Goal: Task Accomplishment & Management: Complete application form

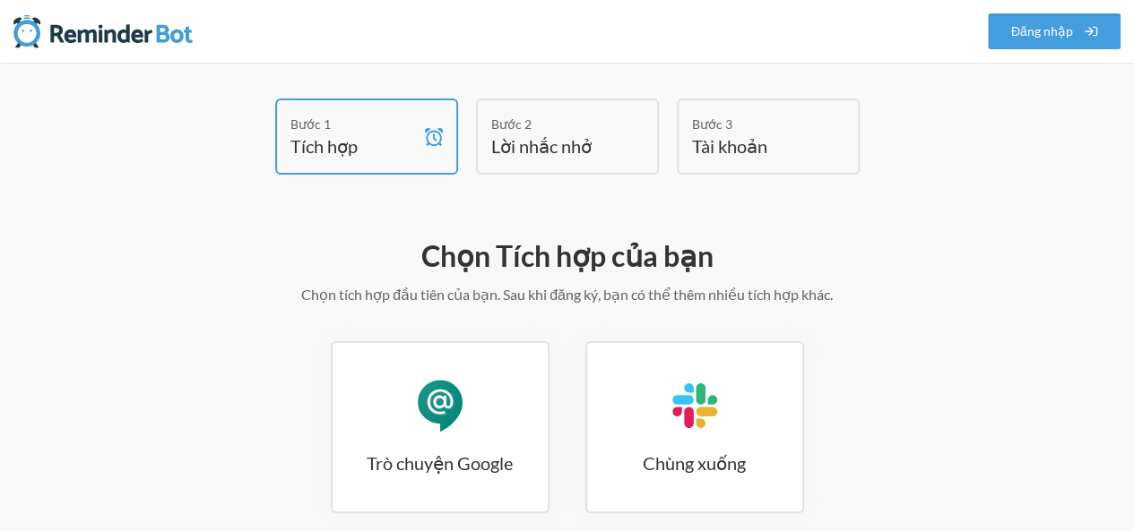
click at [565, 234] on div "Chọn Tích hợp của bạn Chọn tích hợp đầu tiên của bạn. Sau khi đăng ký, bạn có t…" at bounding box center [567, 491] width 1026 height 525
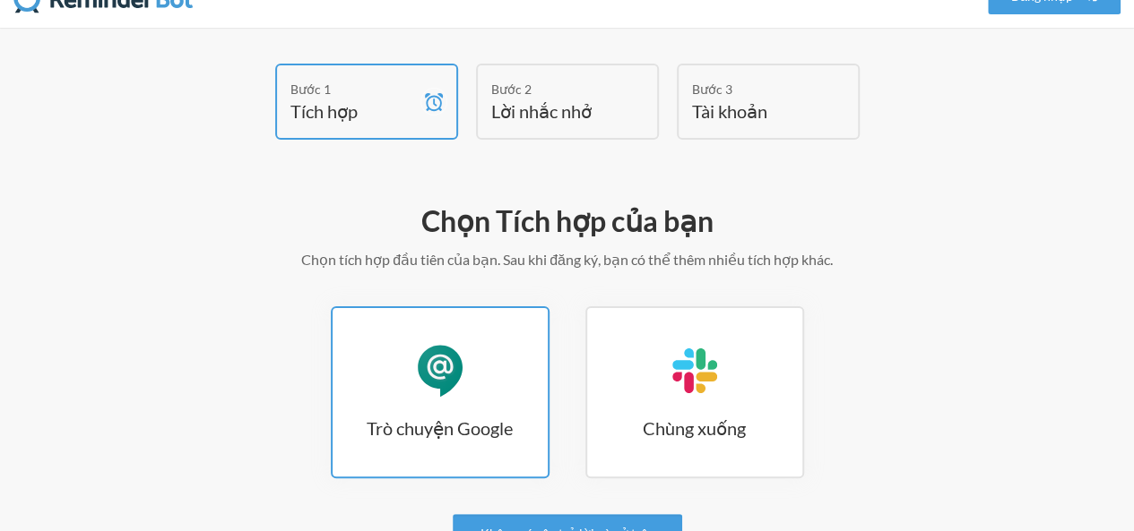
scroll to position [90, 0]
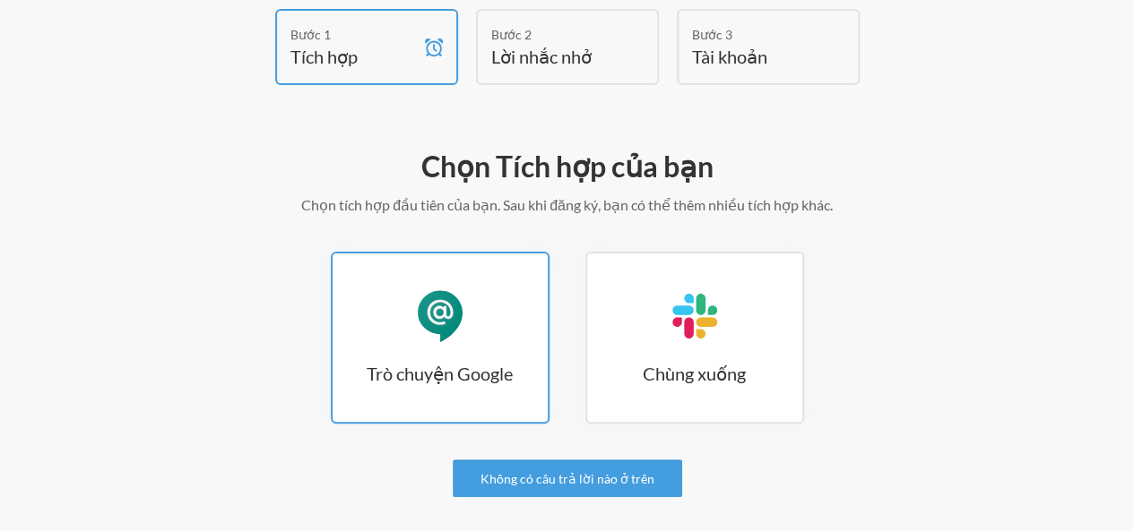
click at [493, 307] on link "Trò chuyện Google Trò chuyện Google" at bounding box center [440, 338] width 219 height 172
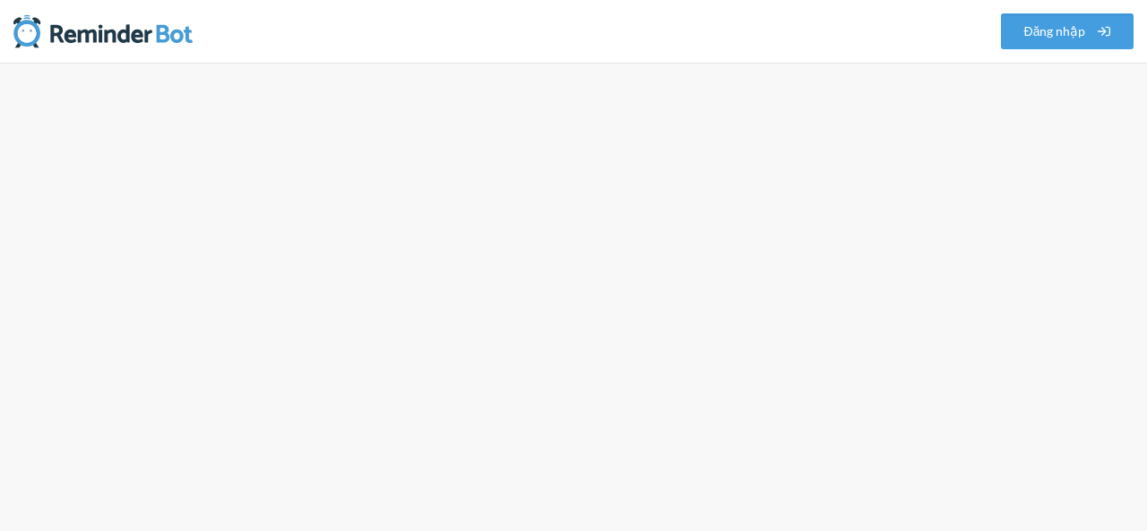
click at [545, 70] on div at bounding box center [573, 297] width 1147 height 469
drag, startPoint x: 585, startPoint y: 82, endPoint x: 885, endPoint y: 24, distance: 304.8
click at [633, 82] on div at bounding box center [573, 297] width 1147 height 469
click at [1086, 31] on link "Đăng nhập" at bounding box center [1067, 31] width 133 height 36
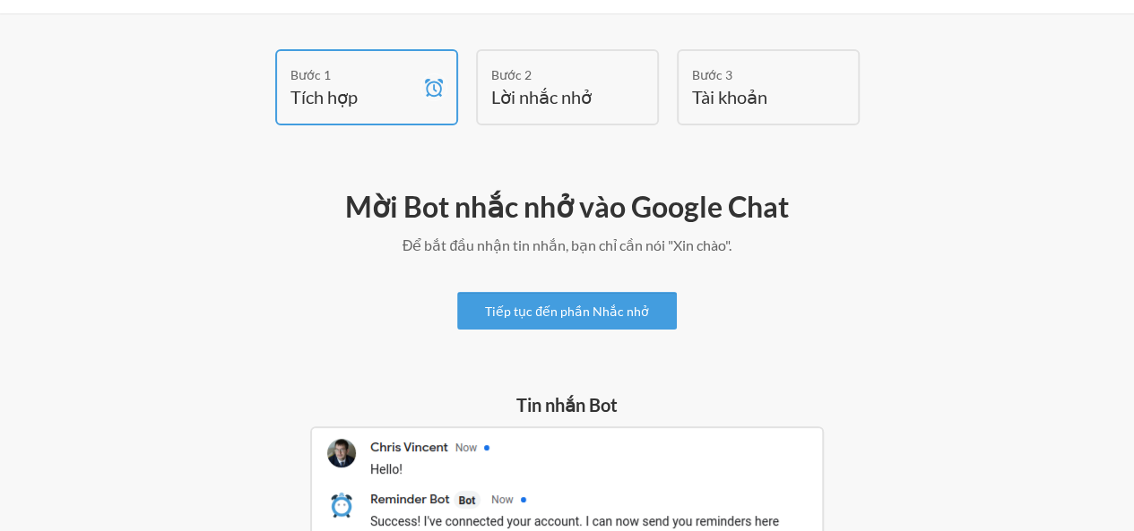
scroll to position [22, 0]
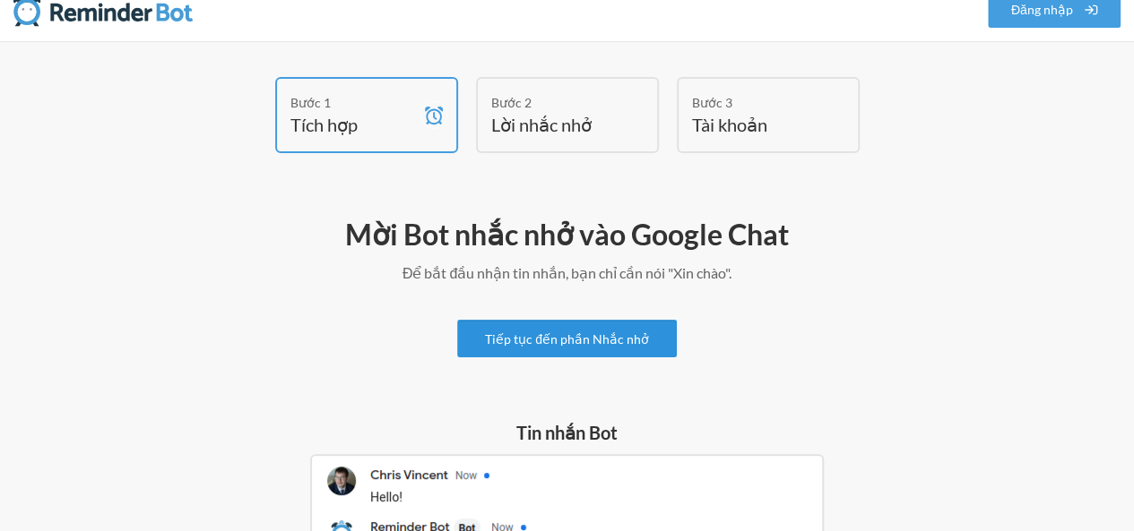
click at [618, 345] on font "Tiếp tục đến phần Nhắc nhở" at bounding box center [567, 339] width 164 height 15
click at [572, 118] on font "Lời nhắc nhở" at bounding box center [541, 125] width 100 height 22
click at [554, 123] on font "Lời nhắc nhở" at bounding box center [541, 125] width 100 height 22
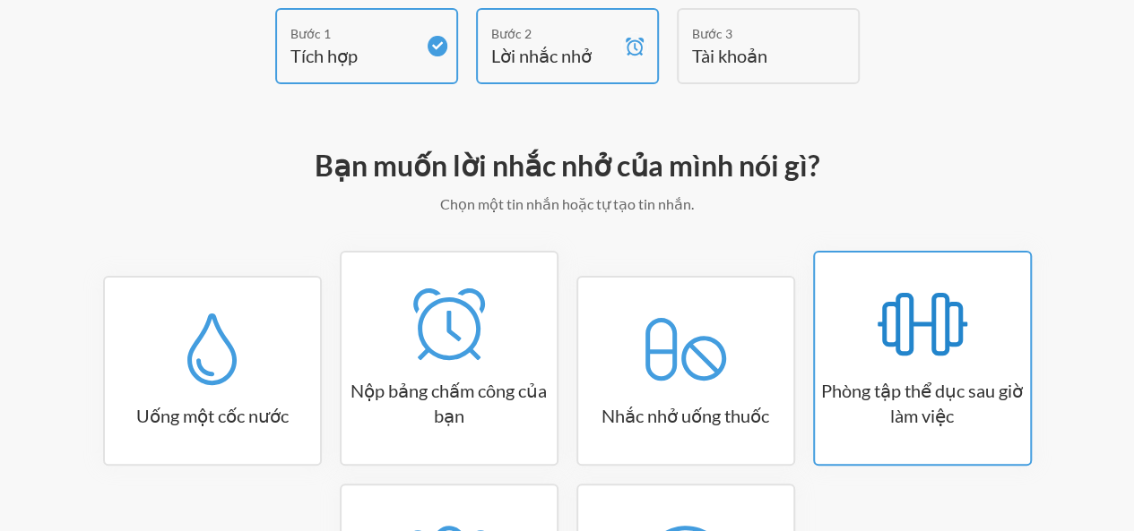
scroll to position [90, 0]
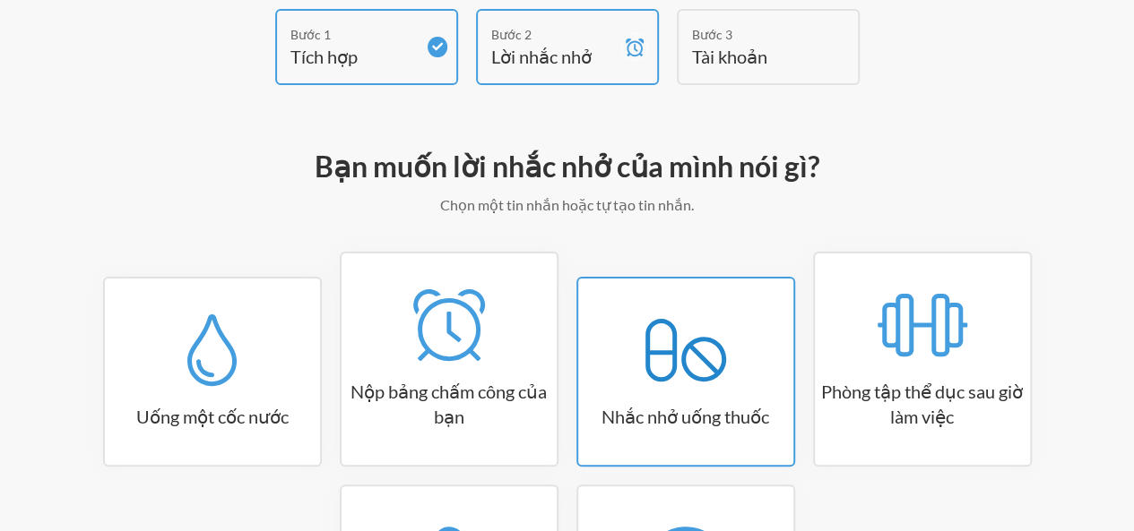
click at [757, 297] on link "Nhắc nhở uống thuốc" at bounding box center [685, 372] width 219 height 190
select select "08:30:00"
select select "true"
select select "18:30:00"
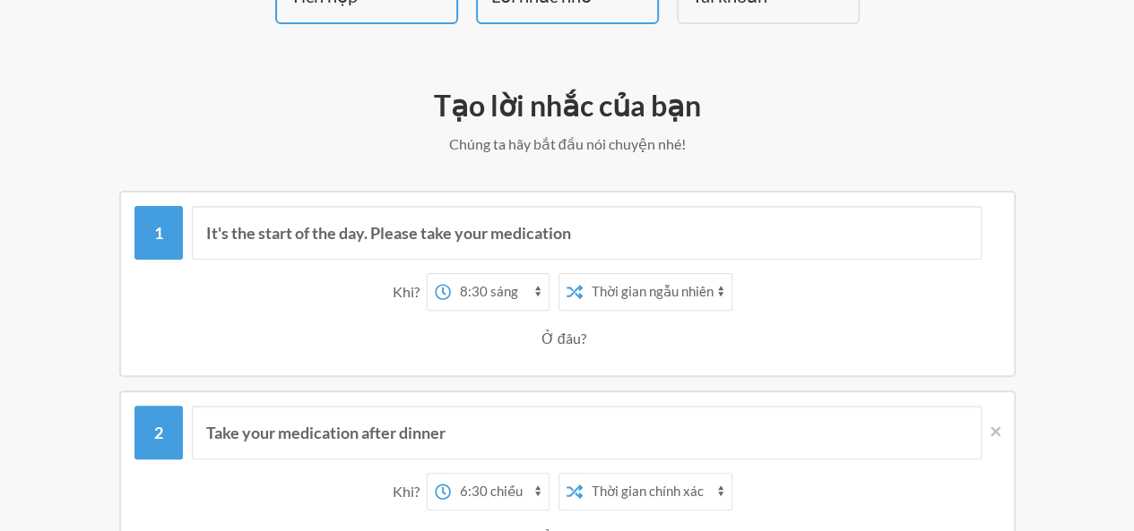
scroll to position [179, 0]
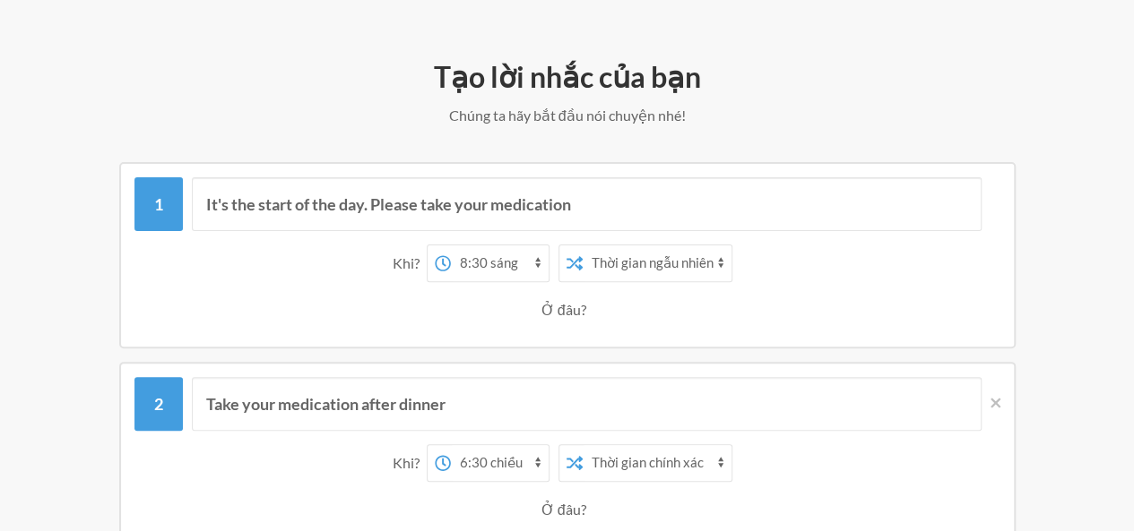
click at [532, 254] on select "12:00 sáng 12:15 sáng 12:30 sáng 12:45 sáng 1:00 sáng 1:15 sáng 1:30 sáng 1:45 …" at bounding box center [500, 264] width 98 height 36
click at [452, 246] on select "12:00 sáng 12:15 sáng 12:30 sáng 12:45 sáng 1:00 sáng 1:15 sáng 1:30 sáng 1:45 …" at bounding box center [500, 264] width 98 height 36
click at [538, 255] on select "12:00 sáng 12:15 sáng 12:30 sáng 12:45 sáng 1:00 sáng 1:15 sáng 1:30 sáng 1:45 …" at bounding box center [500, 264] width 98 height 36
select select "14:15:00"
click at [452, 246] on select "12:00 sáng 12:15 sáng 12:30 sáng 12:45 sáng 1:00 sáng 1:15 sáng 1:30 sáng 1:45 …" at bounding box center [500, 264] width 98 height 36
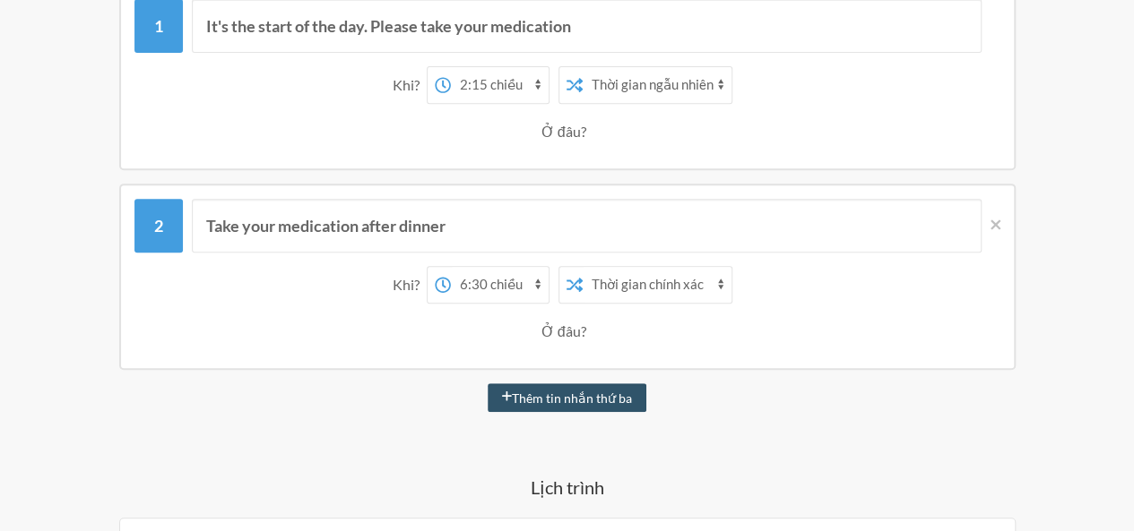
scroll to position [359, 0]
click at [480, 295] on select "12:00 sáng 12:15 sáng 12:30 sáng 12:45 sáng 1:00 sáng 1:15 sáng 1:30 sáng 1:45 …" at bounding box center [500, 284] width 98 height 36
select select "15:15:00"
click at [452, 266] on select "12:00 sáng 12:15 sáng 12:30 sáng 12:45 sáng 1:00 sáng 1:15 sáng 1:30 sáng 1:45 …" at bounding box center [500, 284] width 98 height 36
click at [656, 283] on select "Thời gian chính xác Thời gian ngẫu nhiên" at bounding box center [657, 284] width 149 height 36
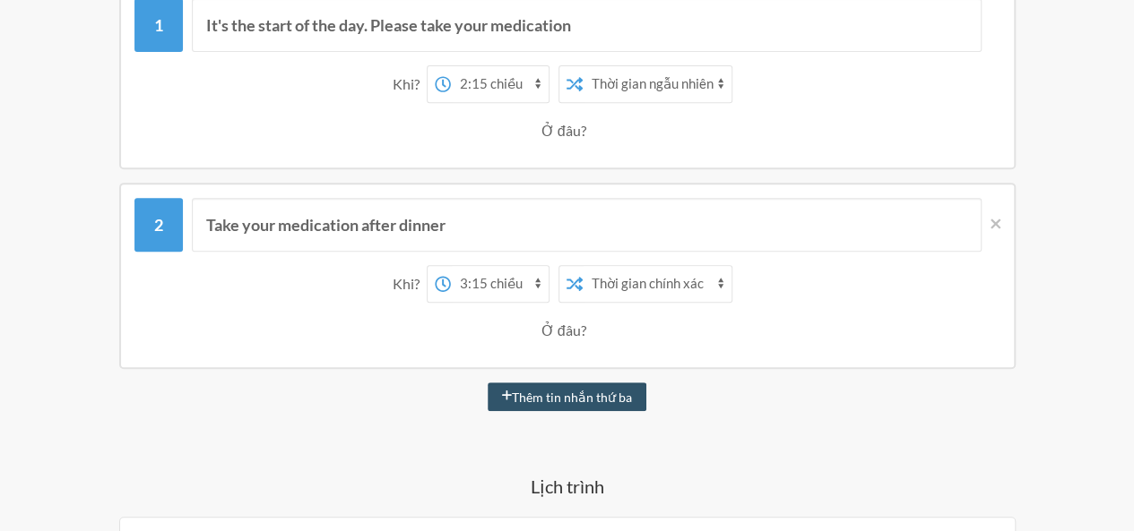
click at [583, 266] on select "Thời gian chính xác Thời gian ngẫu nhiên" at bounding box center [657, 284] width 149 height 36
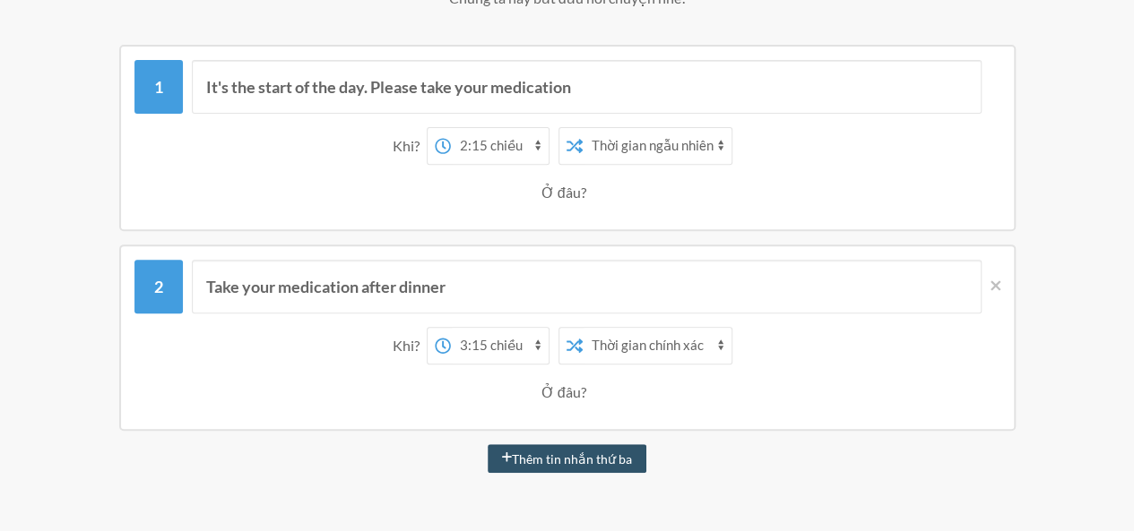
scroll to position [269, 0]
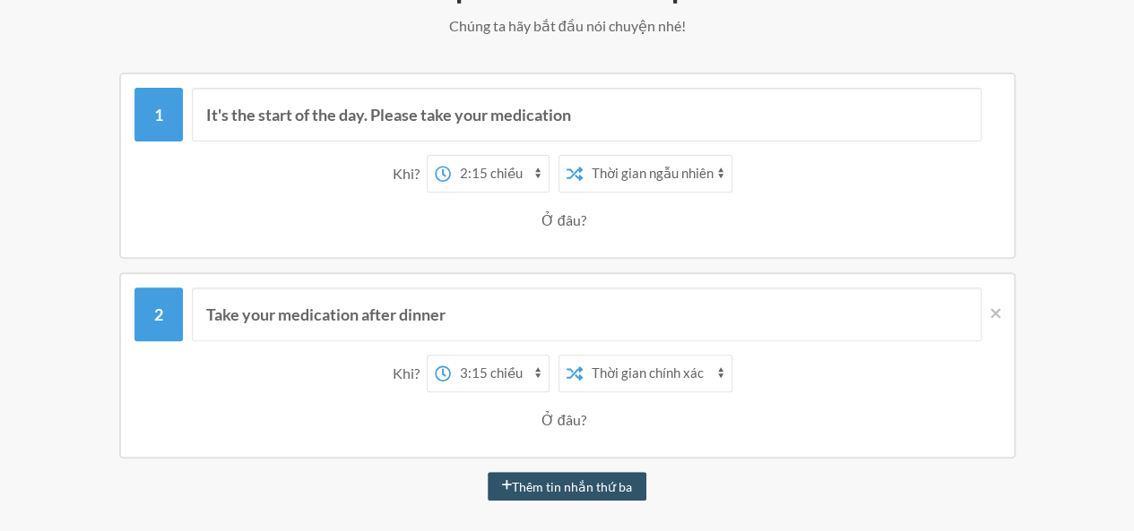
click at [627, 173] on select "Thời gian chính xác Thời gian ngẫu nhiên" at bounding box center [657, 174] width 149 height 36
select select "false"
click at [583, 156] on select "Thời gian chính xác Thời gian ngẫu nhiên" at bounding box center [657, 174] width 149 height 36
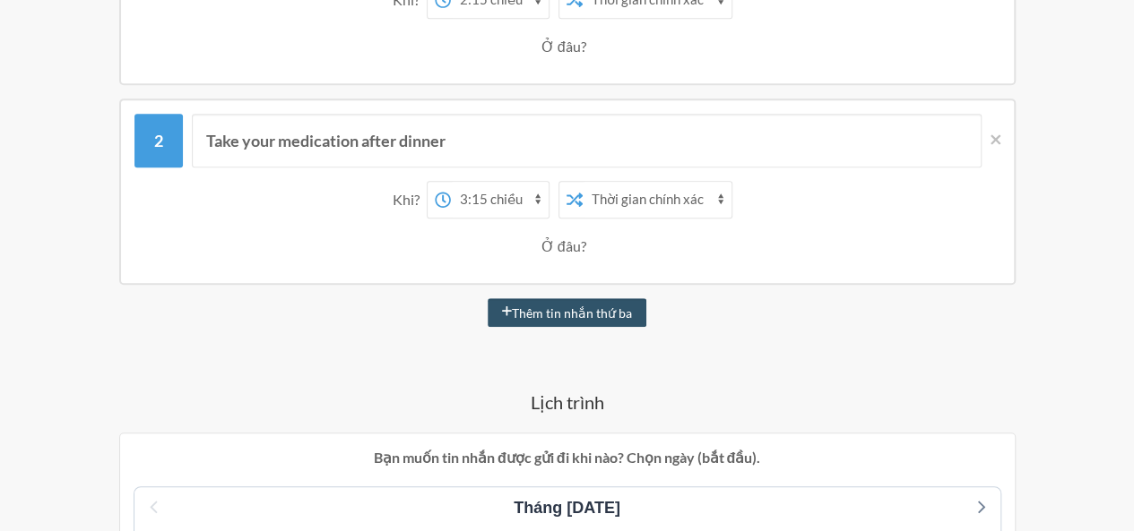
scroll to position [538, 0]
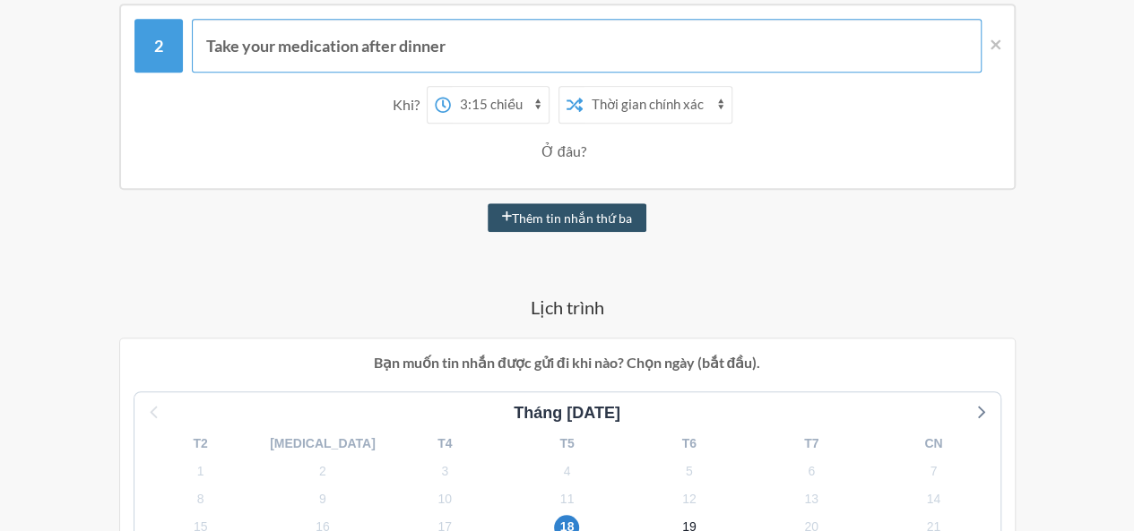
click at [464, 44] on input "Take your medication after dinner" at bounding box center [587, 46] width 790 height 54
drag, startPoint x: 464, startPoint y: 44, endPoint x: 217, endPoint y: 50, distance: 247.5
click at [217, 50] on input "Take your medication after dinner" at bounding box center [587, 46] width 790 height 54
type input "L"
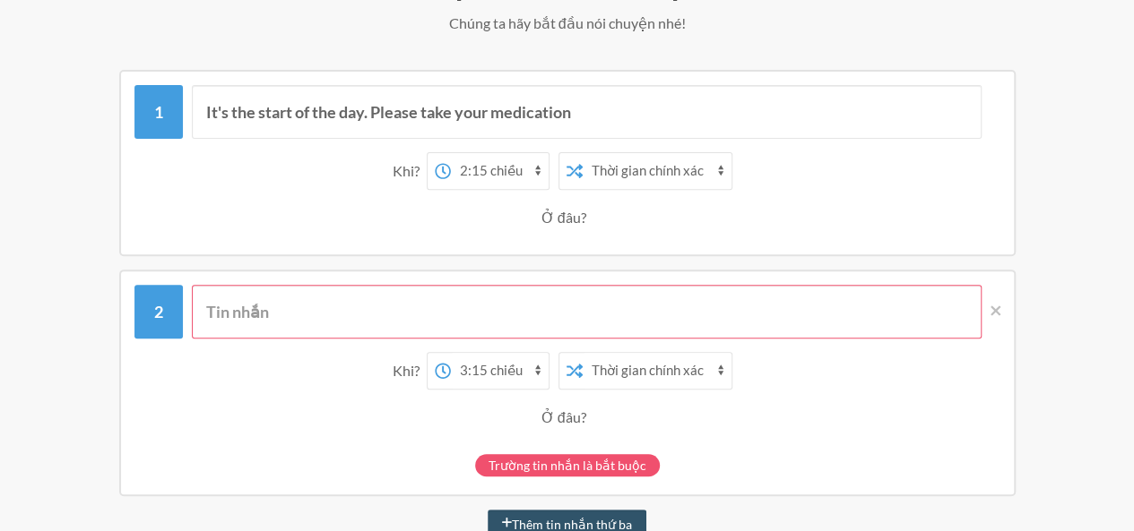
scroll to position [269, 0]
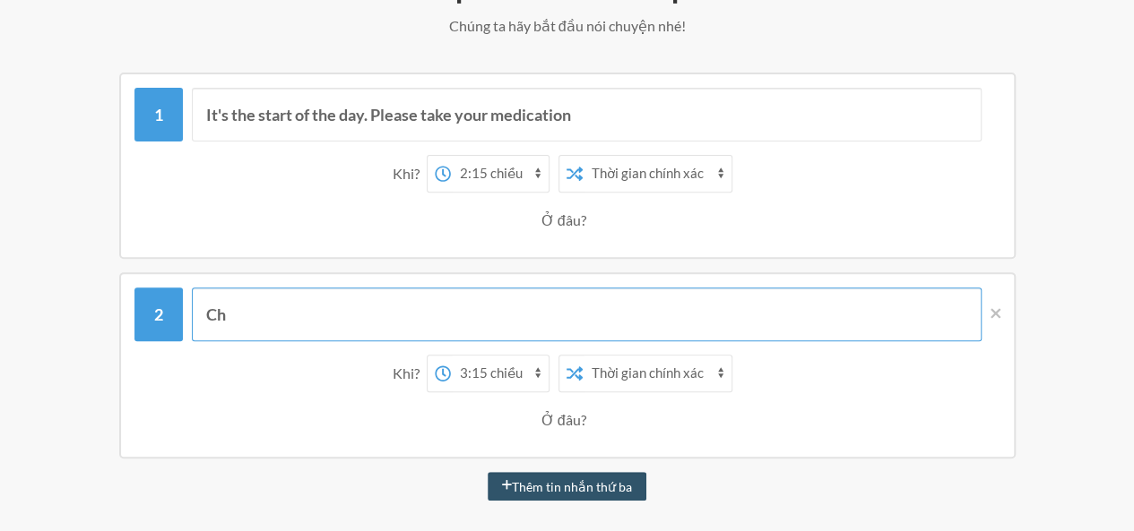
type input "C"
type input "choi bloxfruit"
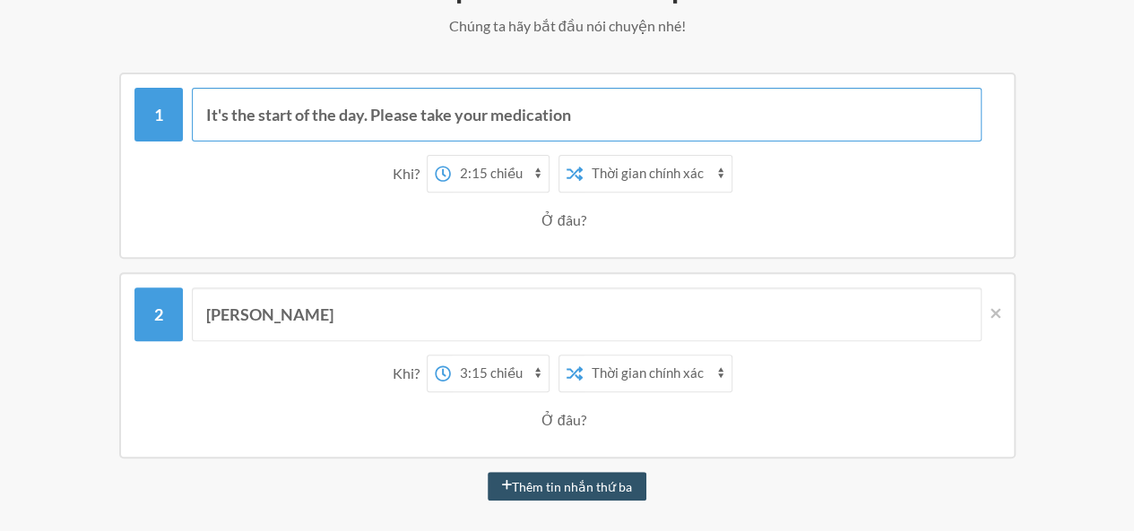
drag, startPoint x: 591, startPoint y: 112, endPoint x: 17, endPoint y: 97, distance: 573.8
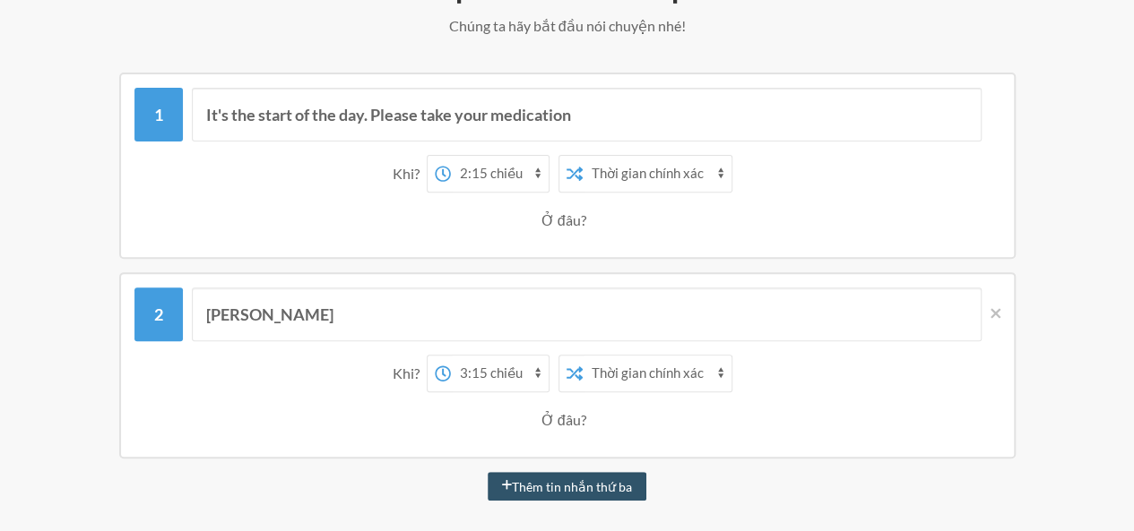
click at [529, 177] on select "12:00 sáng 12:15 sáng 12:30 sáng 12:45 sáng 1:00 sáng 1:15 sáng 1:30 sáng 1:45 …" at bounding box center [500, 174] width 98 height 36
select select "15:15:00"
click at [452, 156] on select "12:00 sáng 12:15 sáng 12:30 sáng 12:45 sáng 1:00 sáng 1:15 sáng 1:30 sáng 1:45 …" at bounding box center [500, 174] width 98 height 36
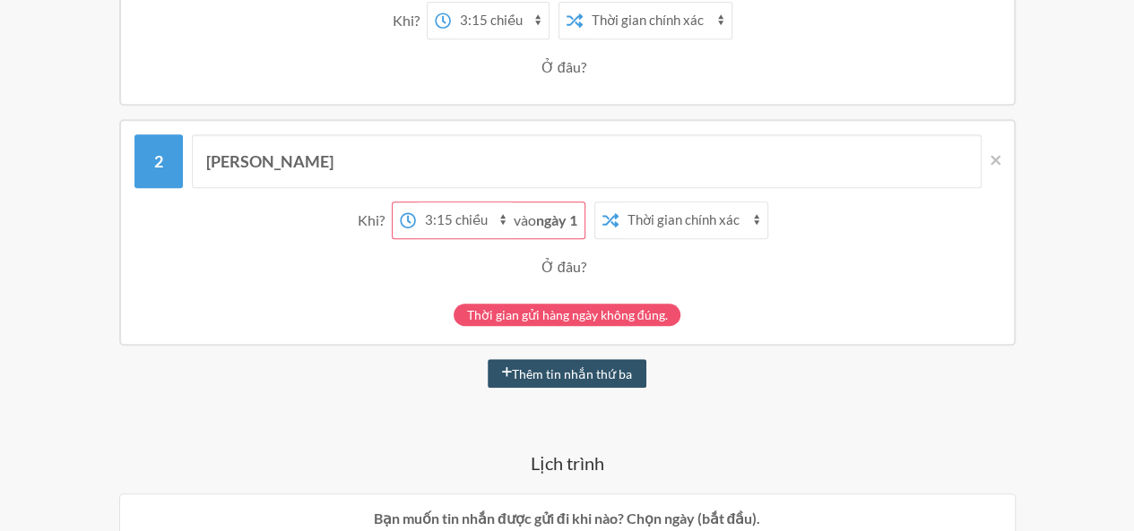
scroll to position [538, 0]
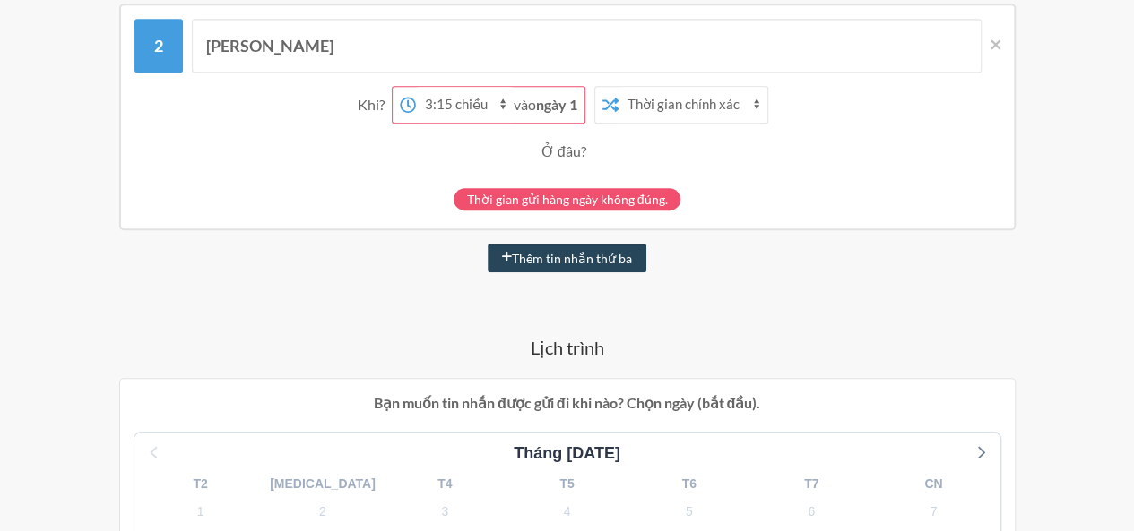
type input "choi grow a garden"
click at [595, 265] on font "Thêm tin nhắn thứ ba" at bounding box center [572, 258] width 120 height 15
select select "16:15:00"
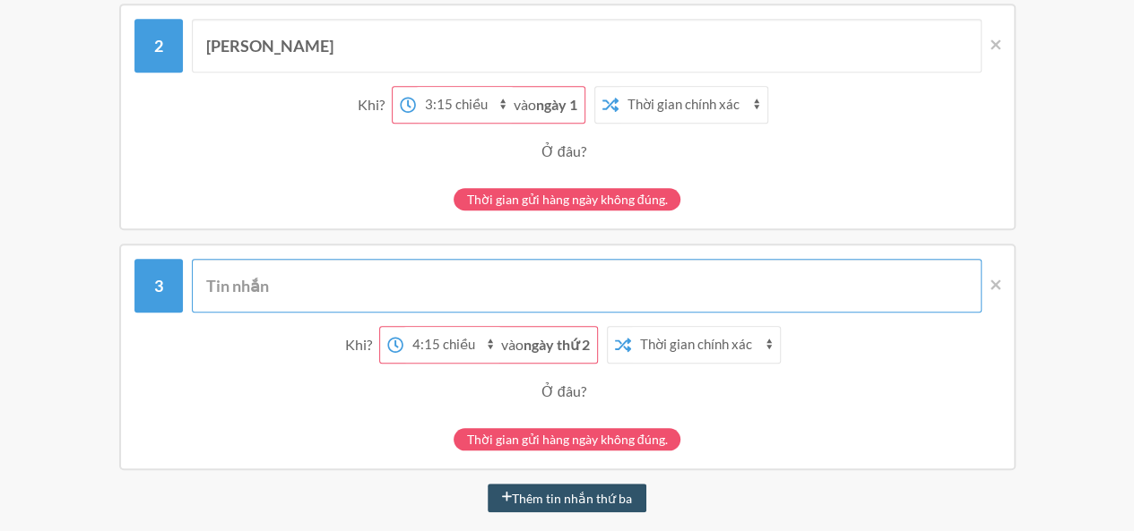
click at [291, 278] on input "text" at bounding box center [587, 286] width 790 height 54
type input "Làm bài cho tao"
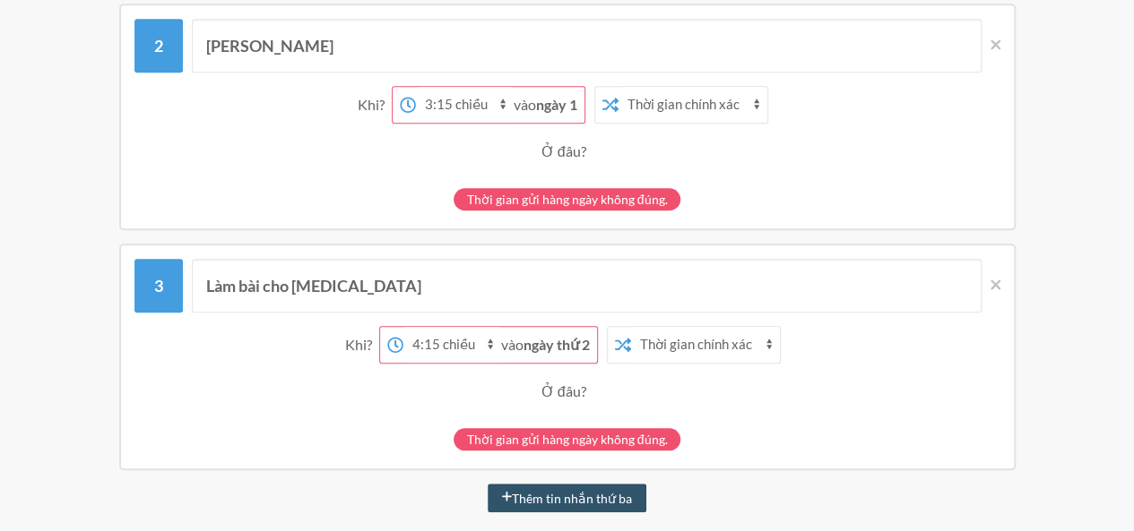
click at [462, 341] on select "12:00 sáng 12:15 sáng 12:30 sáng 12:45 sáng 1:00 sáng 1:15 sáng 1:30 sáng 1:45 …" at bounding box center [452, 345] width 98 height 36
select select "12:45:00"
click at [403, 327] on select "12:00 sáng 12:15 sáng 12:30 sáng 12:45 sáng 1:00 sáng 1:15 sáng 1:30 sáng 1:45 …" at bounding box center [452, 345] width 98 height 36
click at [566, 341] on font "ngày thứ 2" at bounding box center [556, 344] width 66 height 17
click at [581, 346] on font "ngày thứ 2" at bounding box center [556, 344] width 66 height 17
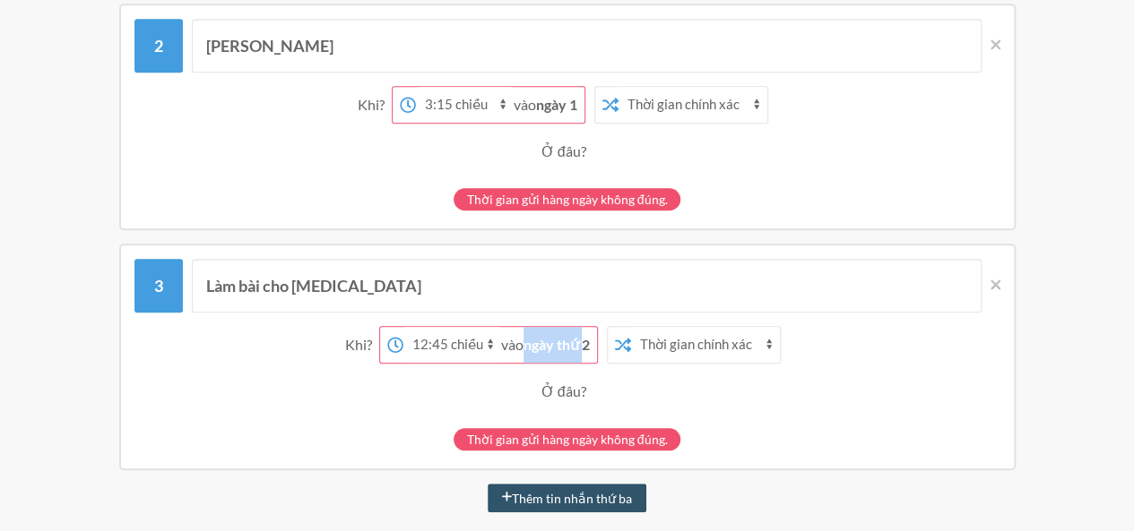
drag, startPoint x: 581, startPoint y: 346, endPoint x: 547, endPoint y: 349, distance: 34.2
click at [547, 349] on font "ngày thứ 2" at bounding box center [556, 344] width 66 height 17
click at [496, 346] on select "12:00 sáng 12:15 sáng 12:30 sáng 12:45 sáng 1:00 sáng 1:15 sáng 1:30 sáng 1:45 …" at bounding box center [452, 345] width 98 height 36
click at [548, 358] on div "vào ngày thứ 2" at bounding box center [549, 345] width 96 height 36
click at [587, 340] on font "ngày thứ 2" at bounding box center [556, 344] width 66 height 17
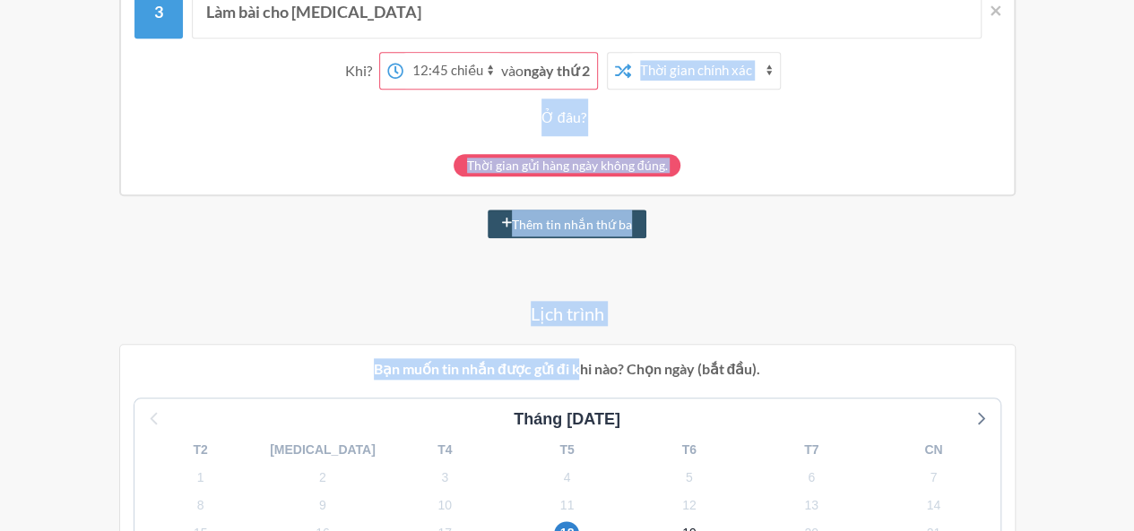
drag, startPoint x: 591, startPoint y: 341, endPoint x: 580, endPoint y: 350, distance: 14.6
click at [580, 350] on div "choi grow a garden Khi? 12:00 sáng 12:15 sáng 12:30 sáng 12:45 sáng 1:00 sáng 1…" at bounding box center [567, 371] width 1026 height 1684
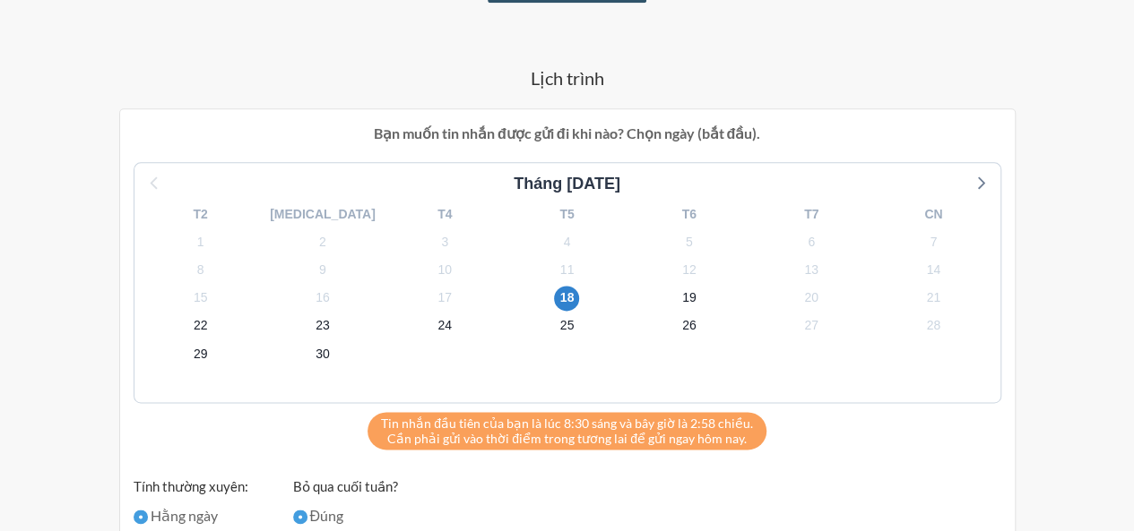
click at [855, 99] on div "choi grow a garden Khi? 12:00 sáng 12:15 sáng 12:30 sáng 12:45 sáng 1:00 sáng 1…" at bounding box center [567, 136] width 1026 height 1684
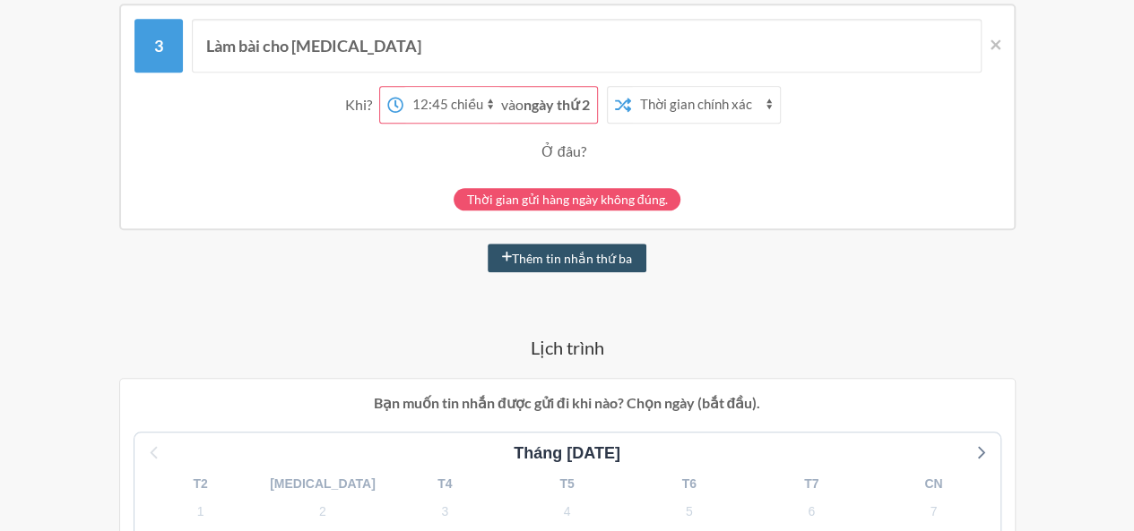
scroll to position [599, 0]
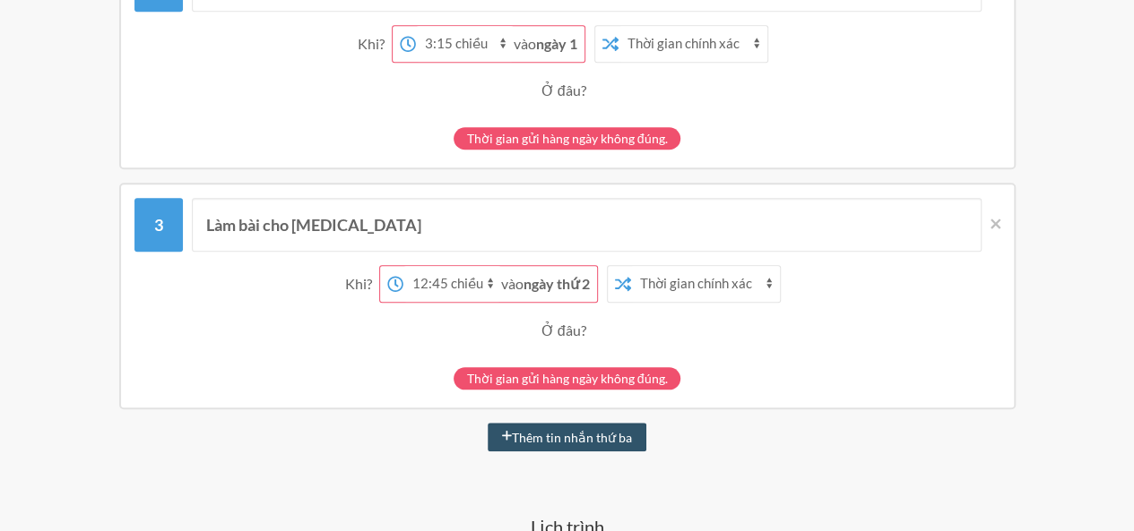
click at [572, 286] on font "ngày thứ 2" at bounding box center [556, 283] width 66 height 17
drag, startPoint x: 576, startPoint y: 284, endPoint x: 591, endPoint y: 285, distance: 14.4
click at [583, 284] on font "ngày thứ 2" at bounding box center [556, 283] width 66 height 17
drag, startPoint x: 591, startPoint y: 285, endPoint x: 577, endPoint y: 285, distance: 13.4
click at [577, 285] on font "ngày thứ 2" at bounding box center [556, 283] width 66 height 17
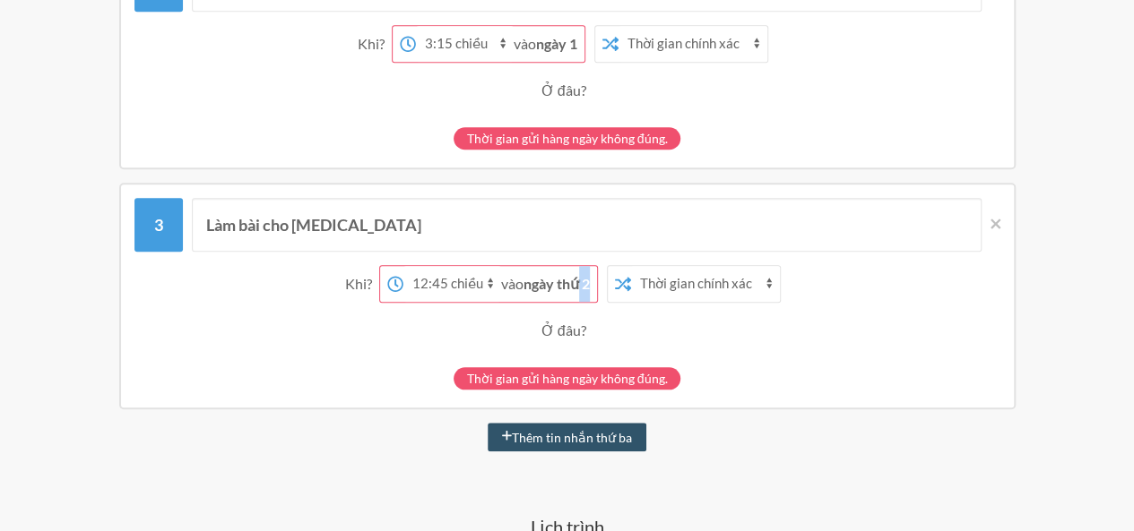
click at [727, 281] on select "Thời gian chính xác Thời gian ngẫu nhiên" at bounding box center [705, 284] width 149 height 36
select select "true"
click at [631, 266] on select "Thời gian chính xác Thời gian ngẫu nhiên" at bounding box center [705, 284] width 149 height 36
click at [579, 279] on font "ngày thứ 2" at bounding box center [556, 283] width 66 height 17
click at [589, 284] on div "vào ngày thứ 2" at bounding box center [549, 284] width 96 height 36
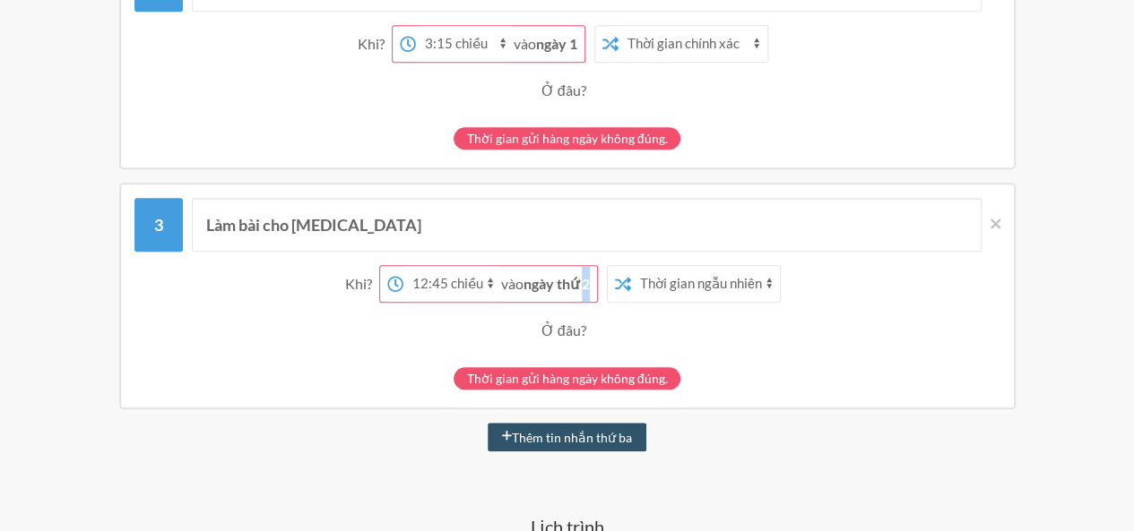
click at [583, 285] on font "ngày thứ 2" at bounding box center [556, 283] width 66 height 17
click at [598, 322] on div "Ở đâu?" at bounding box center [567, 331] width 848 height 38
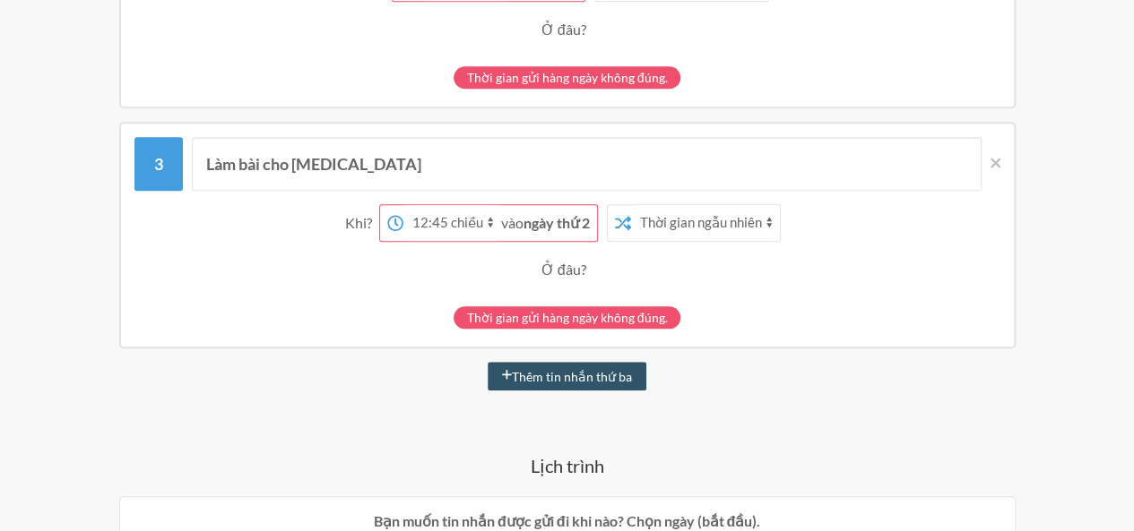
scroll to position [688, 0]
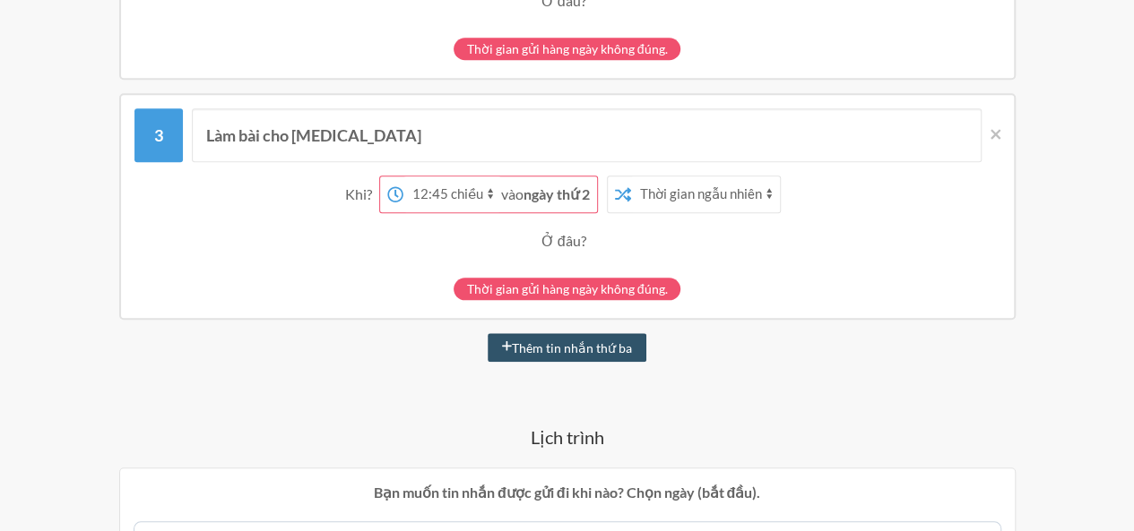
click at [583, 299] on div "Thời gian gửi hàng ngày không đúng." at bounding box center [568, 289] width 228 height 22
click at [565, 355] on font "Thêm tin nhắn thứ ba" at bounding box center [572, 348] width 120 height 15
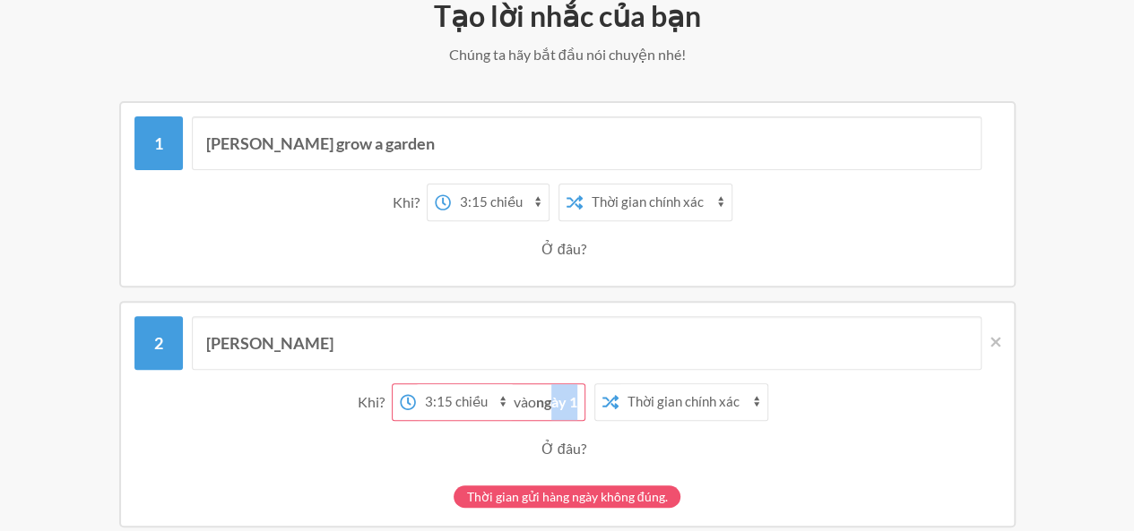
drag, startPoint x: 551, startPoint y: 410, endPoint x: 626, endPoint y: 403, distance: 74.7
click at [624, 404] on div "12:00 sáng 12:15 sáng 12:30 sáng 12:45 sáng 1:00 sáng 1:15 sáng 1:30 sáng 1:45 …" at bounding box center [584, 403] width 385 height 38
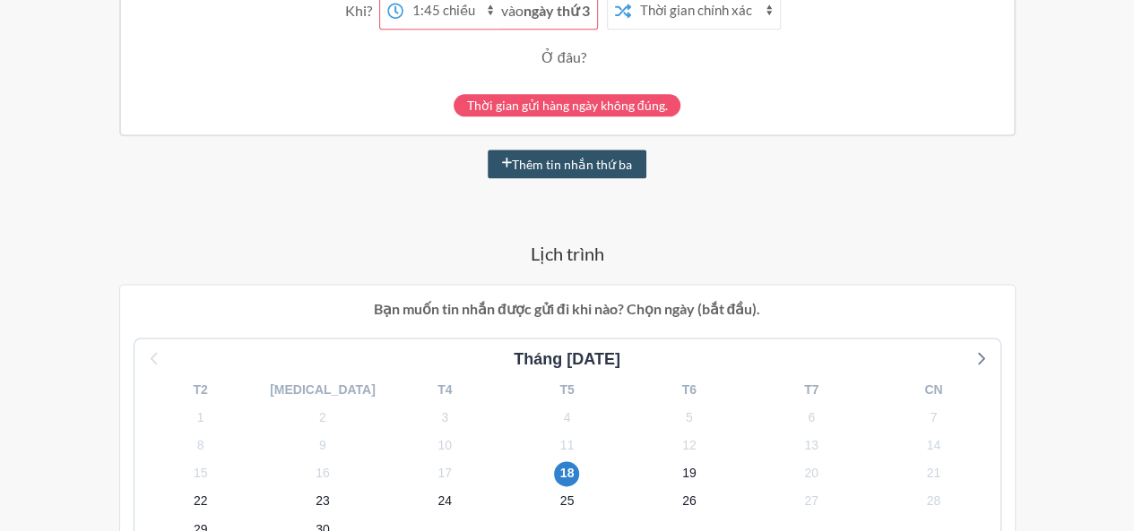
scroll to position [1047, 0]
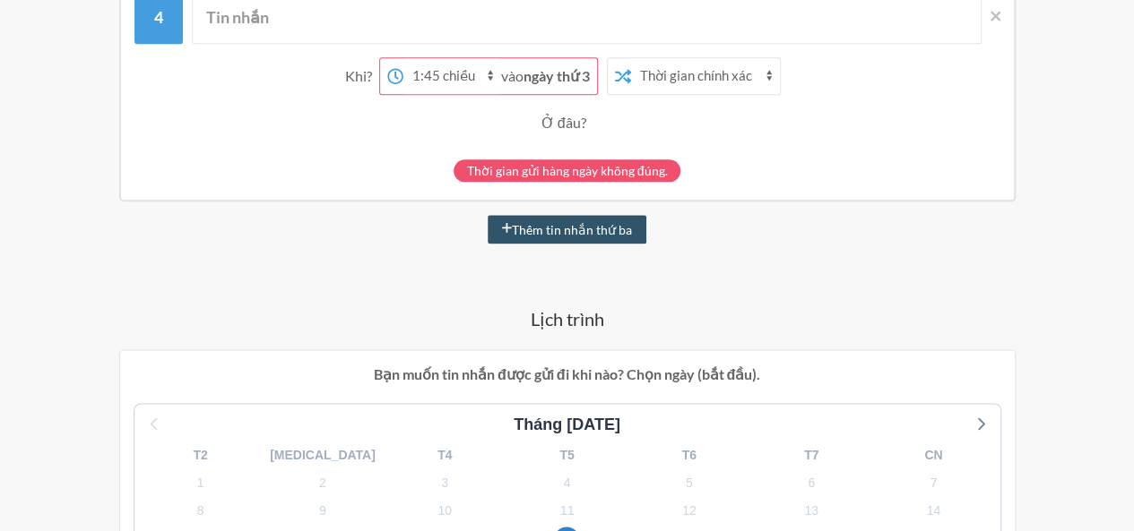
click at [468, 84] on select "12:00 sáng 12:15 sáng 12:30 sáng 12:45 sáng 1:00 sáng 1:15 sáng 1:30 sáng 1:45 …" at bounding box center [452, 76] width 98 height 36
select select "20:15:00"
click at [403, 60] on select "12:00 sáng 12:15 sáng 12:30 sáng 12:45 sáng 1:00 sáng 1:15 sáng 1:30 sáng 1:45 …" at bounding box center [452, 76] width 98 height 36
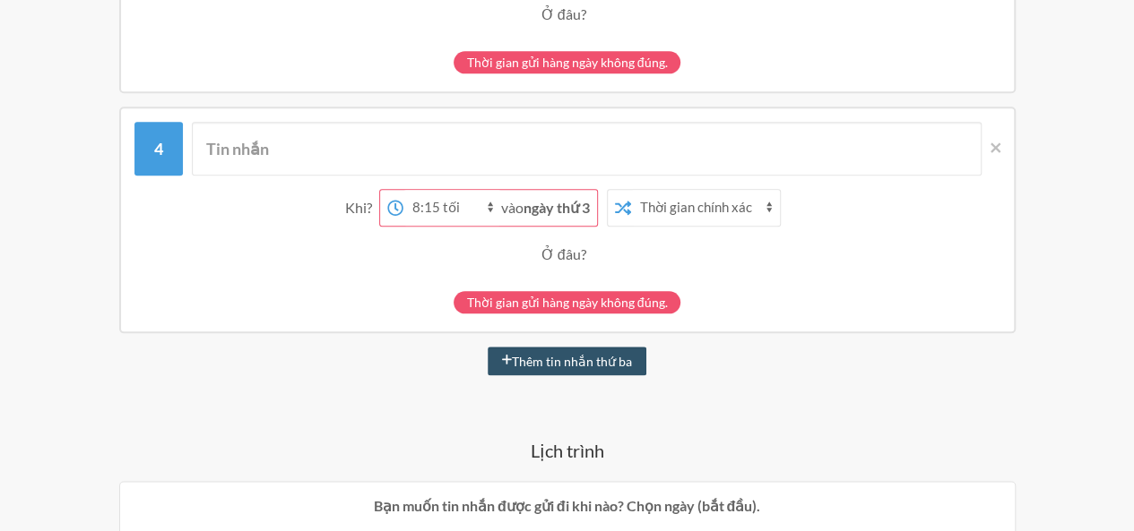
scroll to position [778, 0]
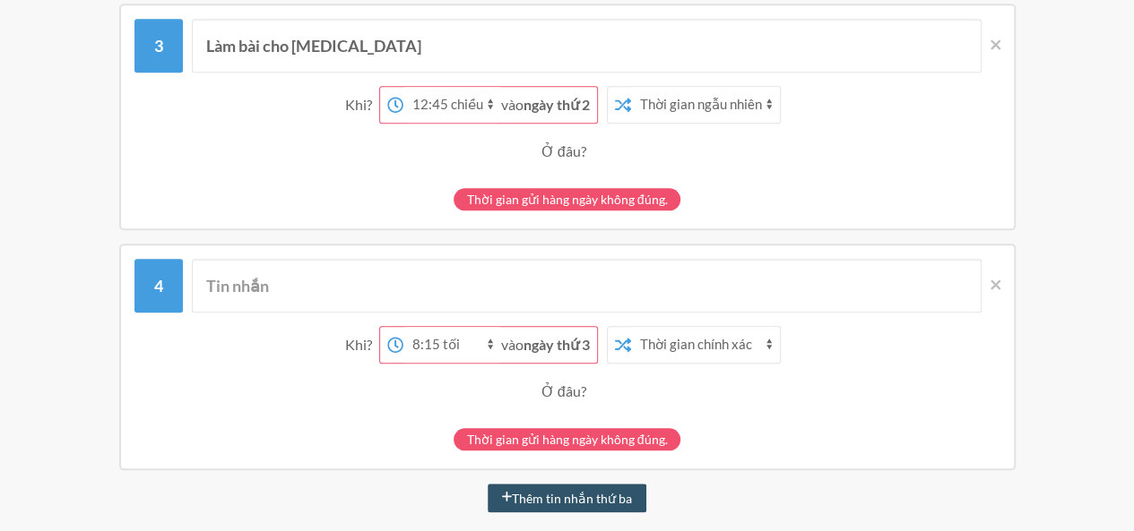
click at [379, 350] on div "12:00 sáng 12:15 sáng 12:30 sáng 12:45 sáng 1:00 sáng 1:15 sáng 1:30 sáng 1:45 …" at bounding box center [488, 345] width 219 height 38
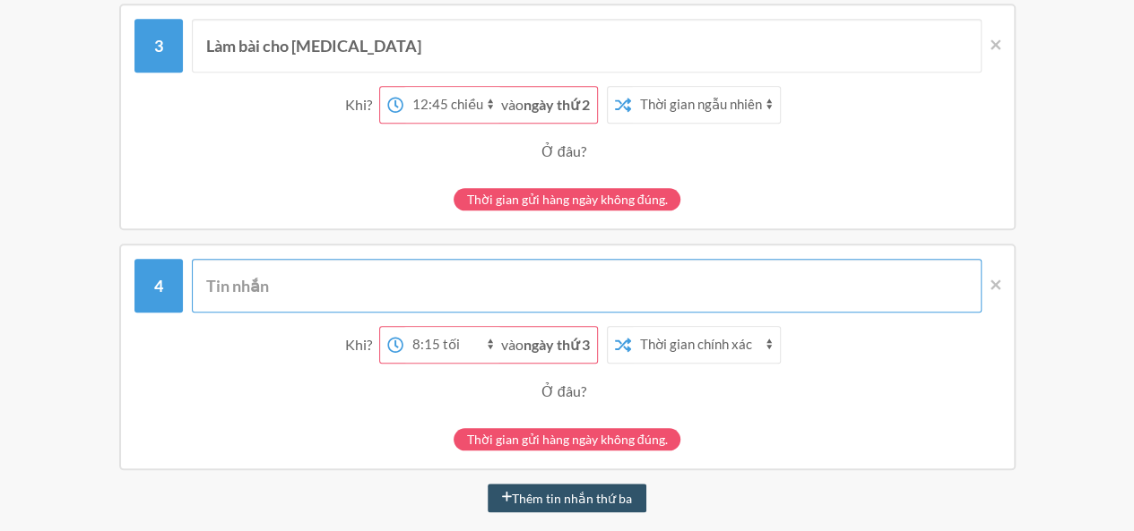
click at [386, 298] on input "text" at bounding box center [587, 286] width 790 height 54
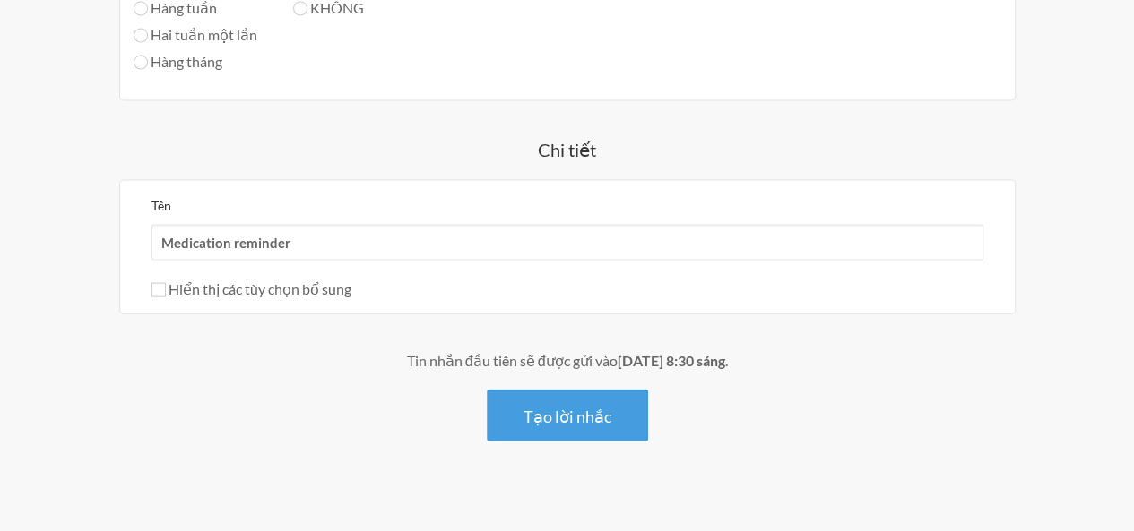
scroll to position [1846, 0]
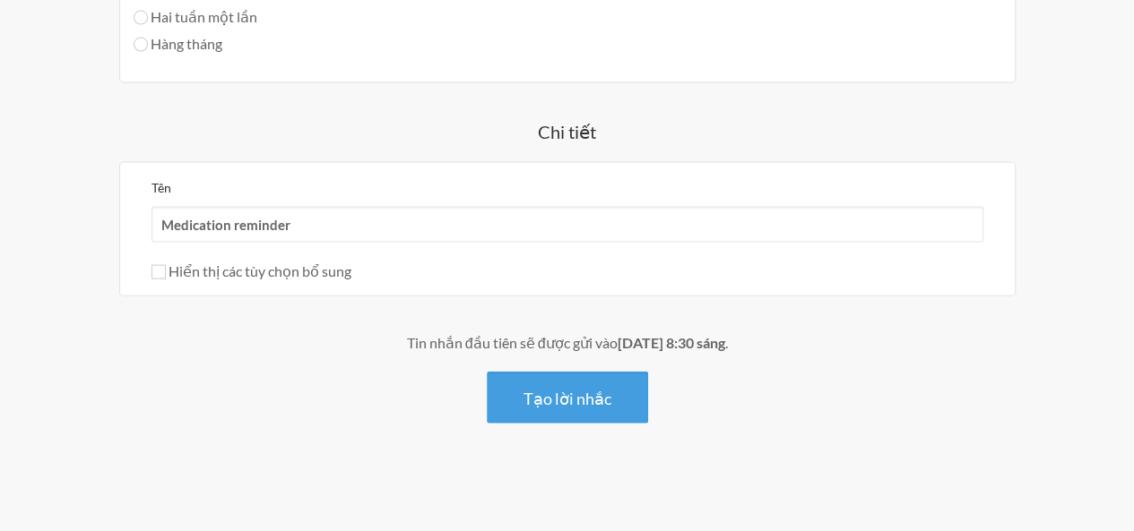
type input "hết"
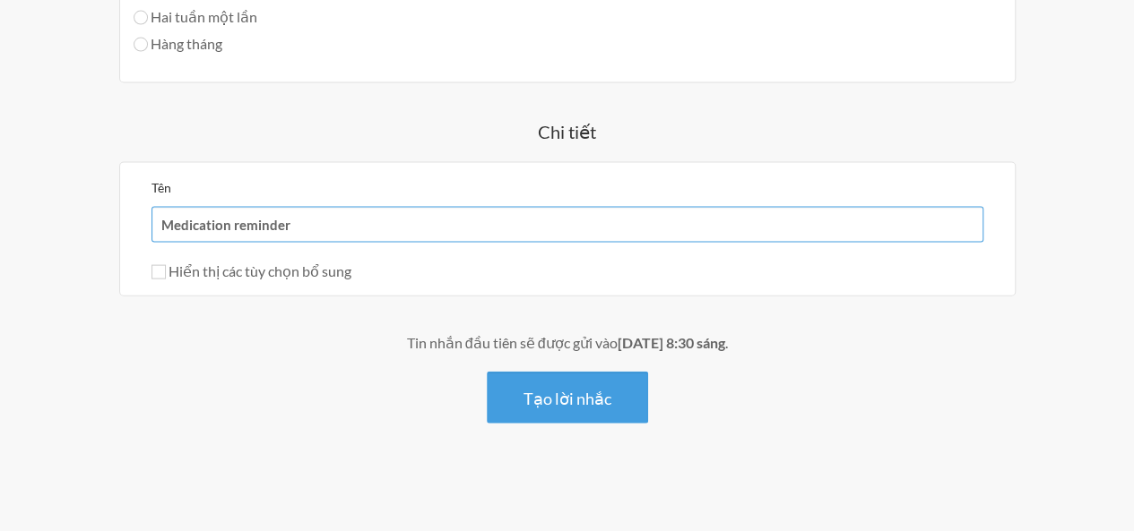
click at [323, 218] on input "Medication reminder" at bounding box center [567, 225] width 832 height 36
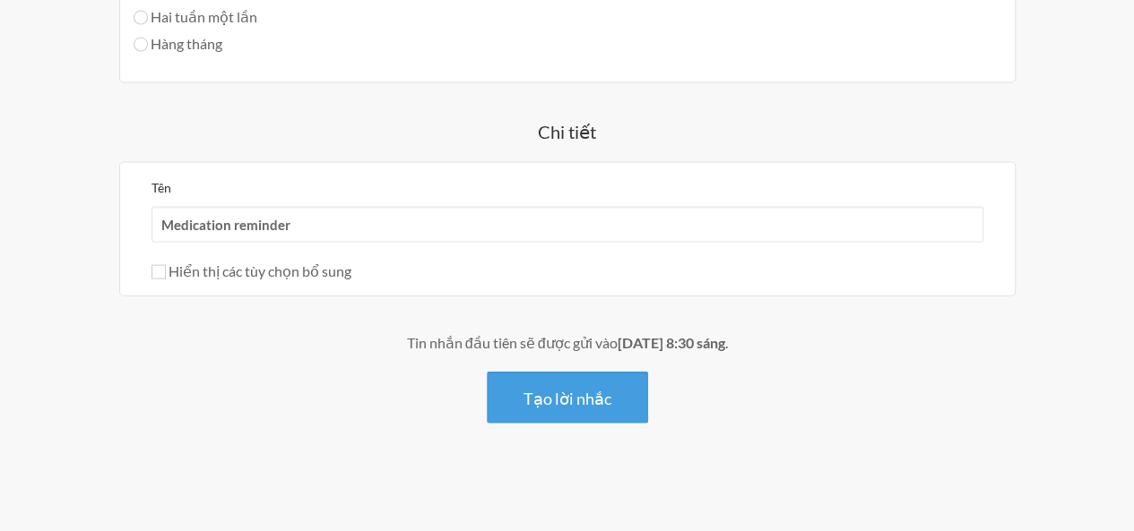
click at [315, 270] on font "Hiển thị các tùy chọn bổ sung" at bounding box center [259, 271] width 183 height 17
click at [166, 270] on input "Hiển thị các tùy chọn bổ sung" at bounding box center [158, 272] width 14 height 14
checkbox input "true"
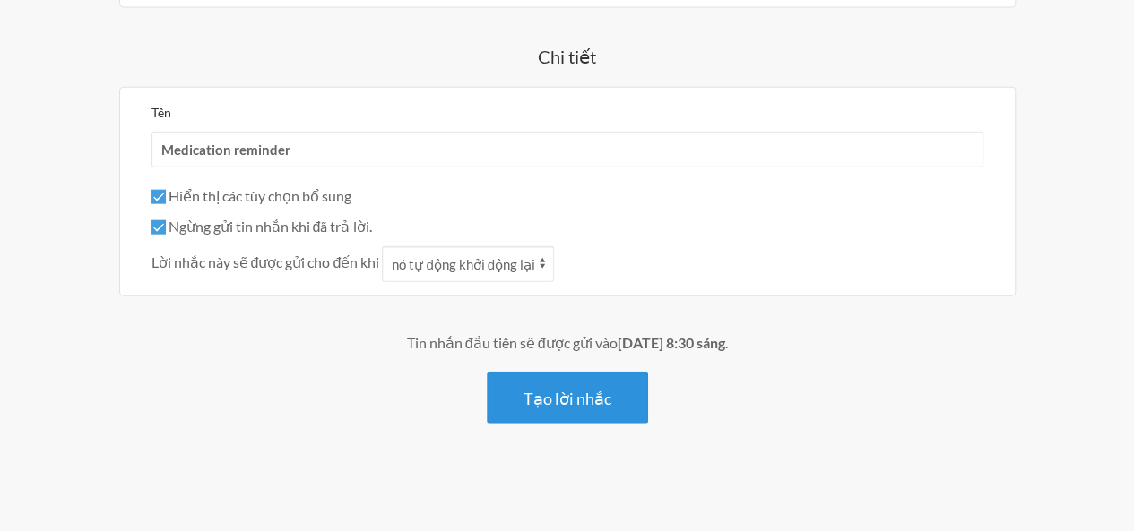
click at [552, 391] on font "Tạo lời nhắc" at bounding box center [567, 399] width 88 height 20
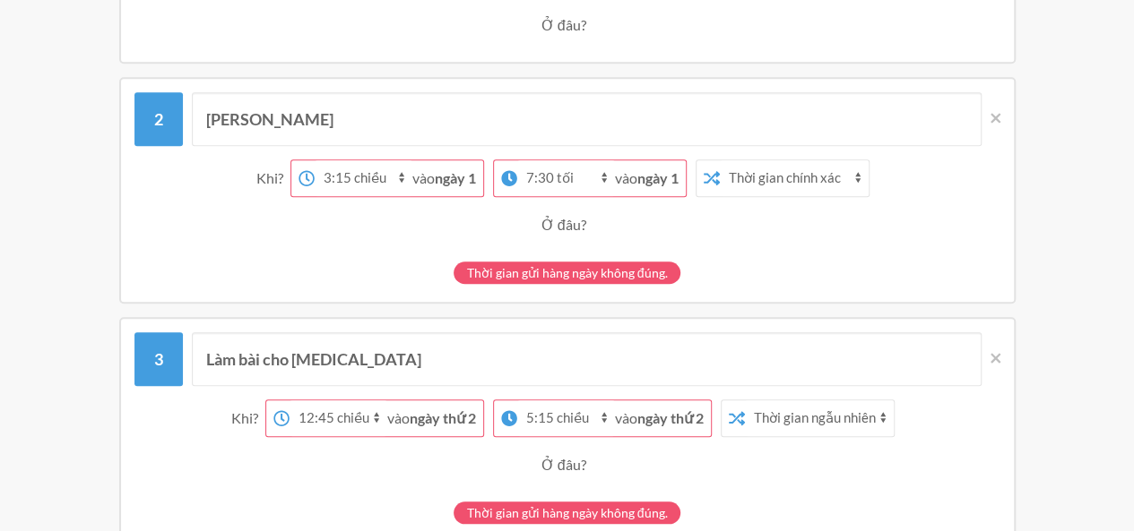
scroll to position [544, 0]
click at [796, 415] on select "Thời gian chính xác Thời gian ngẫu nhiên" at bounding box center [819, 418] width 149 height 36
select select "false"
click at [747, 400] on select "Thời gian chính xác Thời gian ngẫu nhiên" at bounding box center [819, 418] width 149 height 36
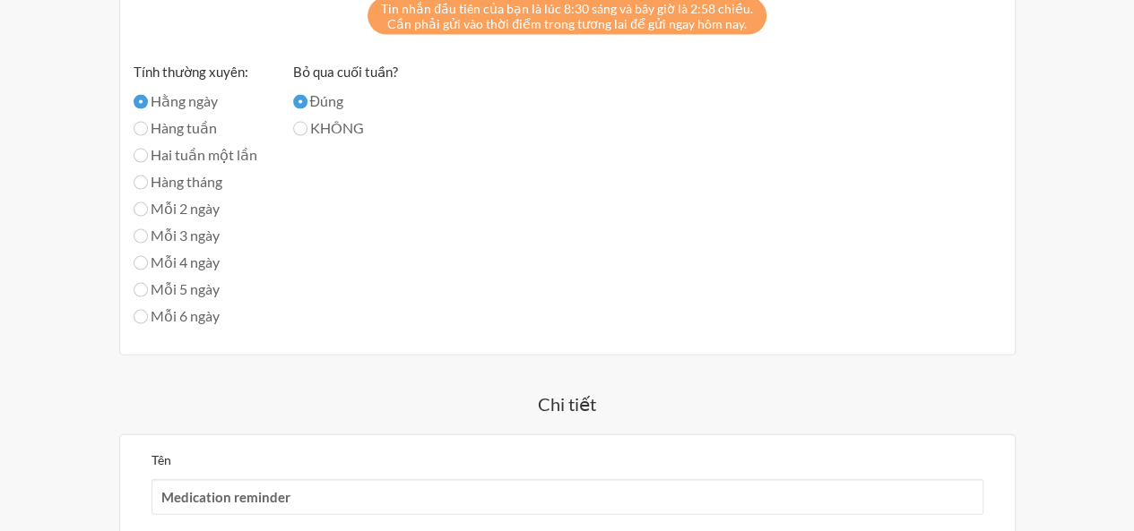
scroll to position [1799, 0]
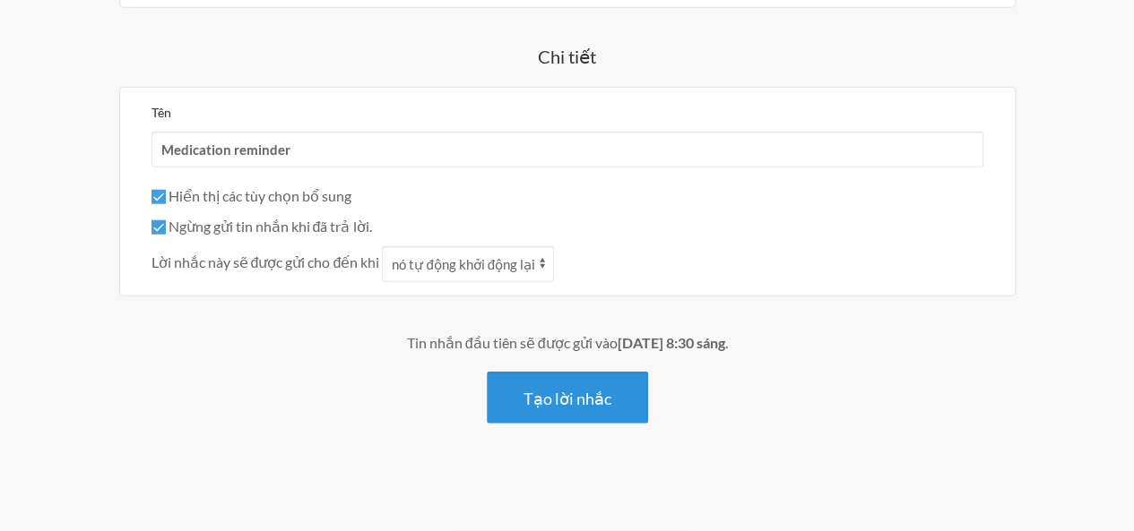
click at [571, 402] on font "Tạo lời nhắc" at bounding box center [567, 399] width 88 height 20
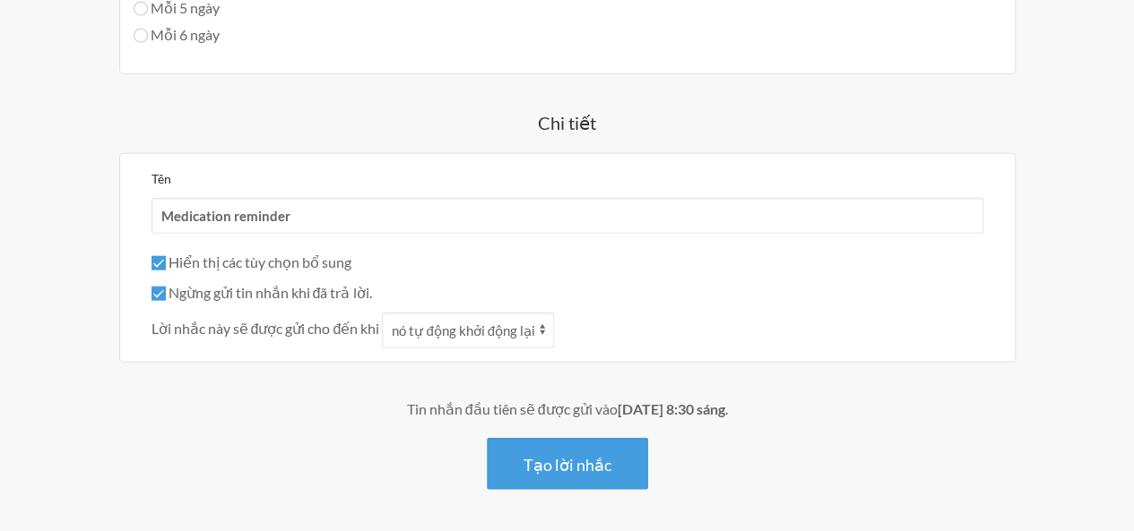
scroll to position [2135, 0]
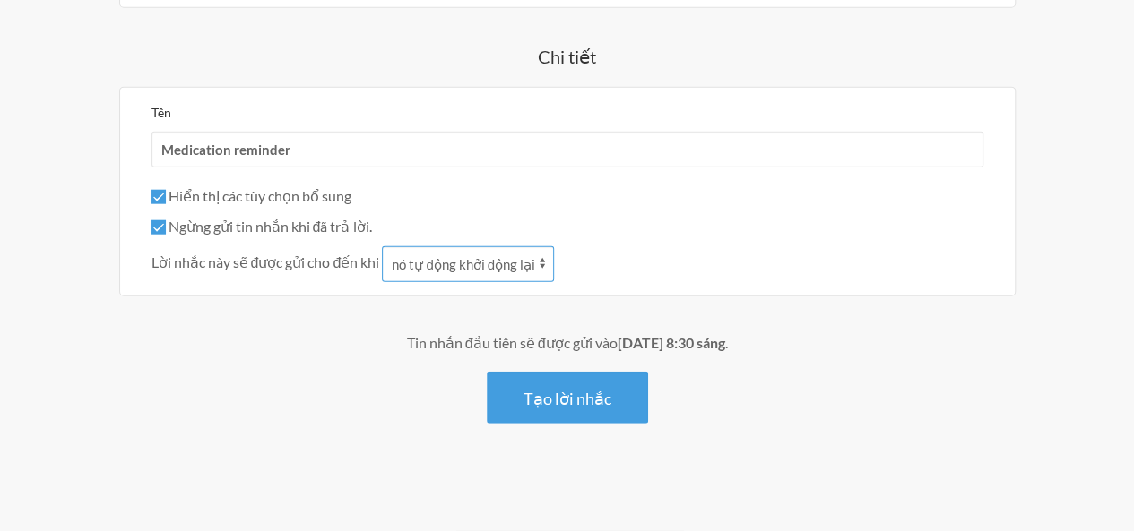
click at [480, 268] on select "nó tự động khởi động lại nó được trả lời" at bounding box center [468, 264] width 172 height 36
select select "1"
click at [382, 246] on select "nó tự động khởi động lại nó được trả lời" at bounding box center [468, 264] width 172 height 36
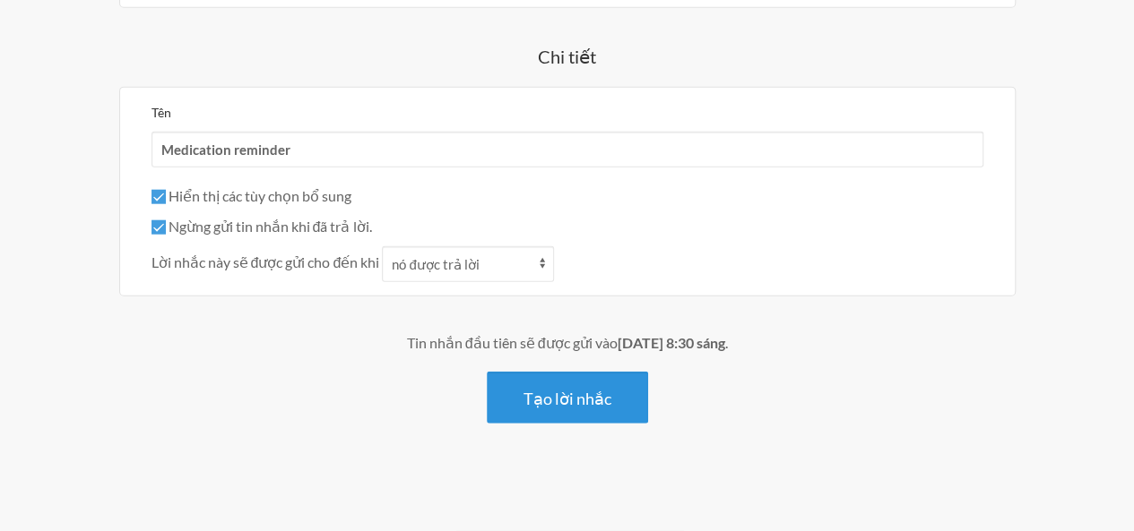
click at [566, 392] on font "Tạo lời nhắc" at bounding box center [567, 399] width 88 height 20
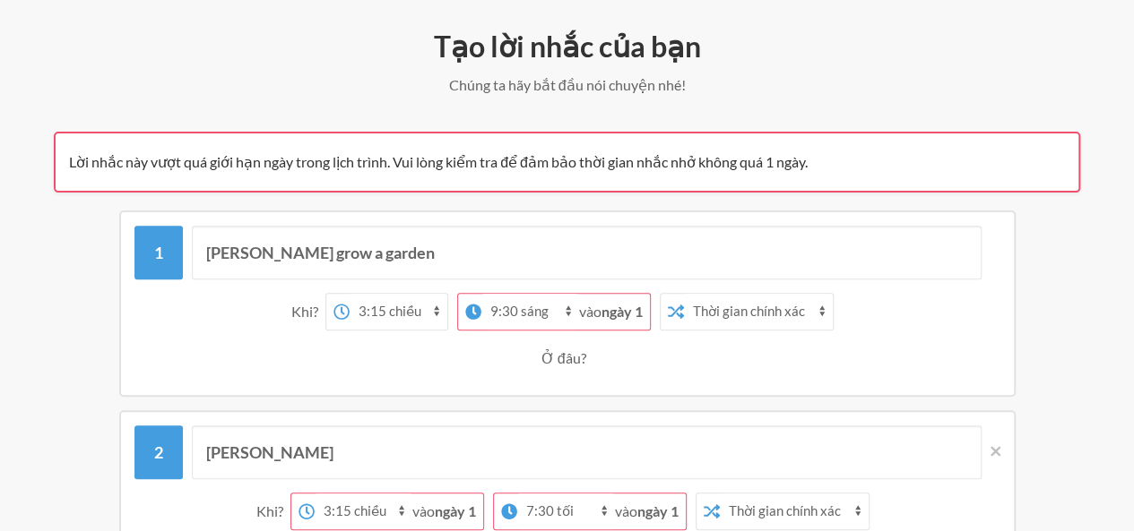
scroll to position [365, 0]
